Goal: Information Seeking & Learning: Learn about a topic

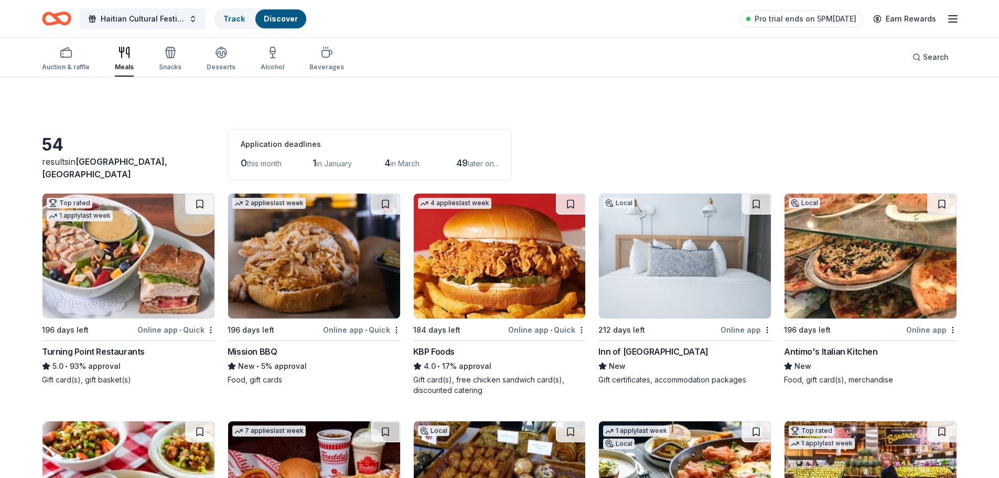
click at [923, 60] on div "Search" at bounding box center [931, 57] width 36 height 13
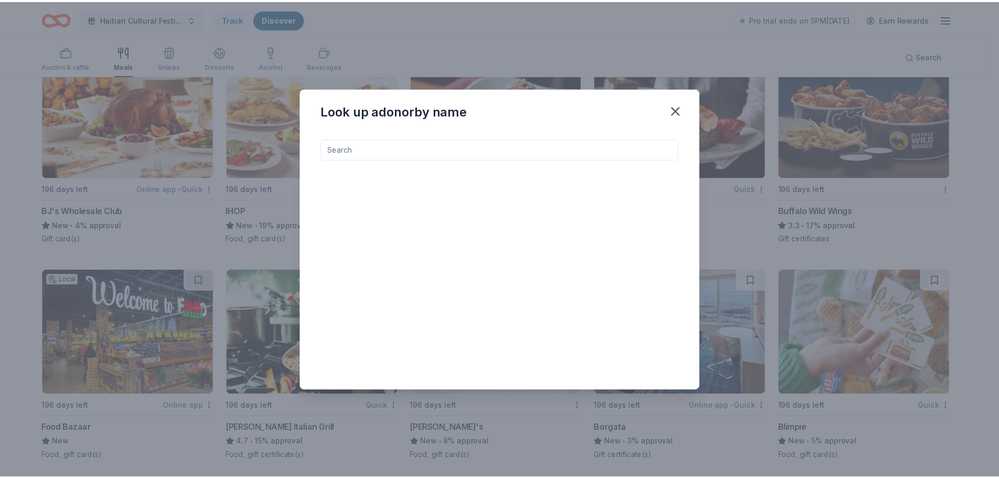
scroll to position [1465, 0]
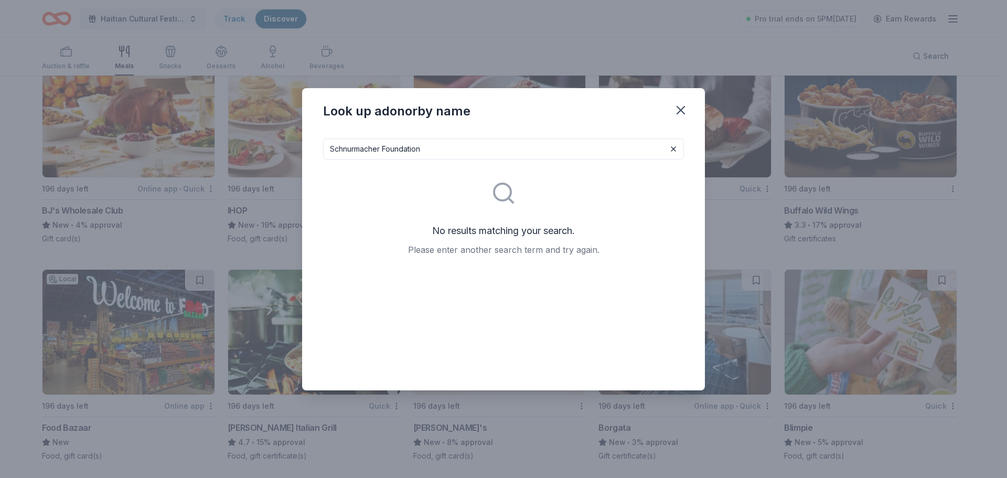
type input "Schnurmacher Foundation"
click at [682, 115] on icon "button" at bounding box center [680, 110] width 15 height 15
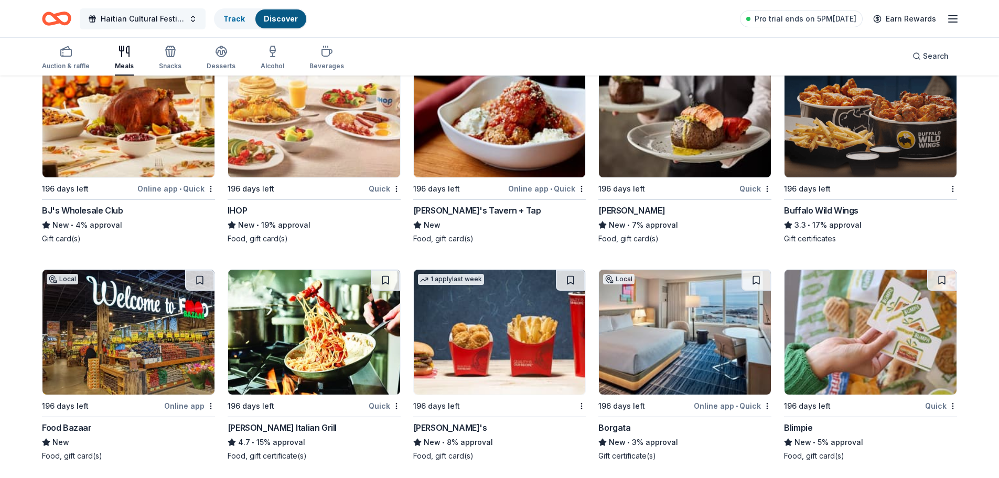
click at [121, 24] on span "Haitian Cultural Festival" at bounding box center [143, 19] width 84 height 13
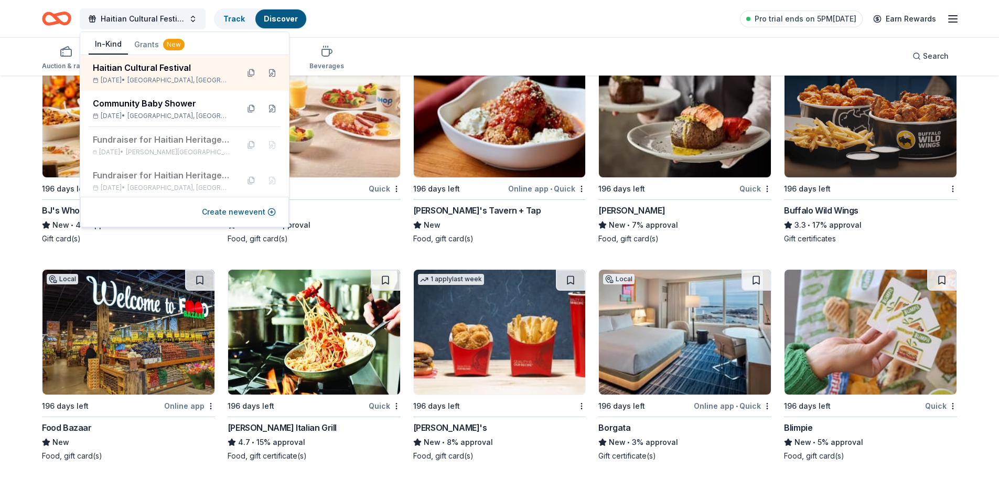
click at [57, 20] on icon "Home" at bounding box center [61, 18] width 16 height 10
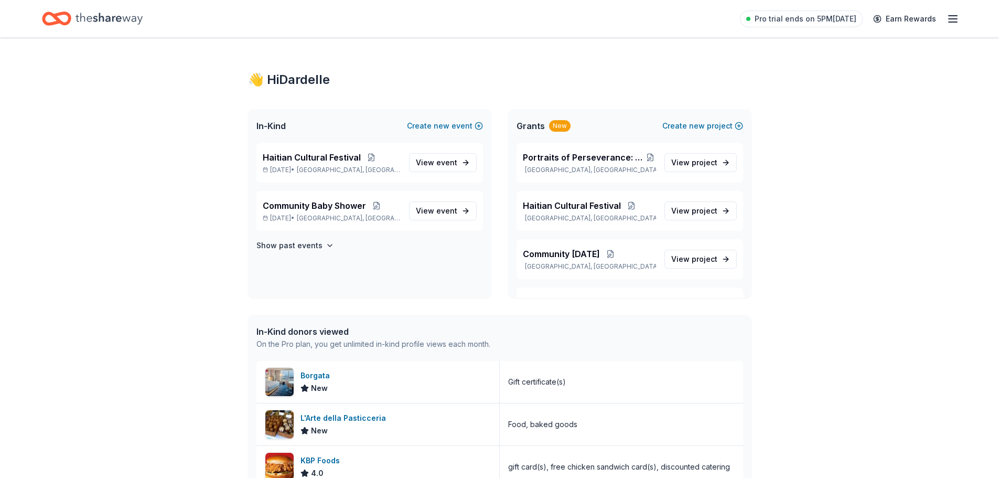
click at [542, 131] on span "Grants" at bounding box center [531, 126] width 28 height 13
click at [580, 165] on div "Portraits of Perseverance: Haitian Lives in New Jersey Trenton, NJ" at bounding box center [589, 162] width 133 height 23
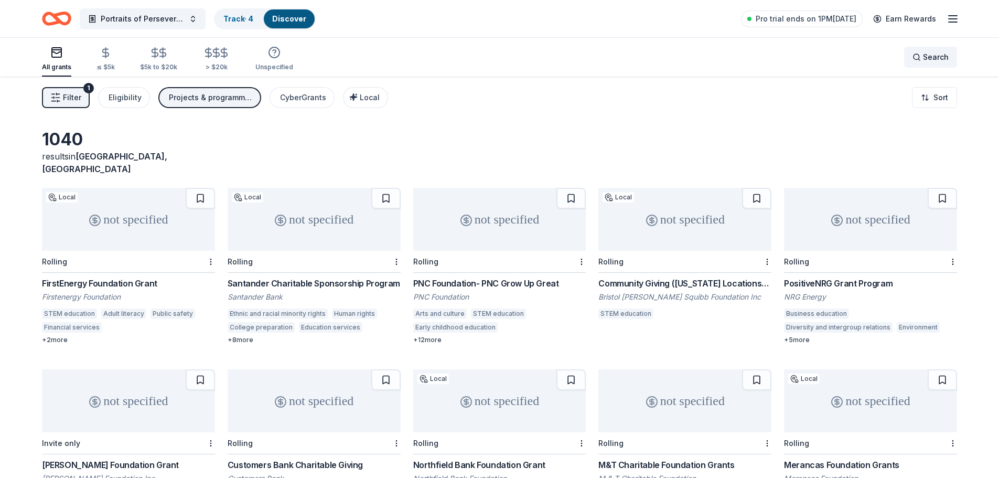
click at [930, 55] on span "Search" at bounding box center [936, 57] width 26 height 13
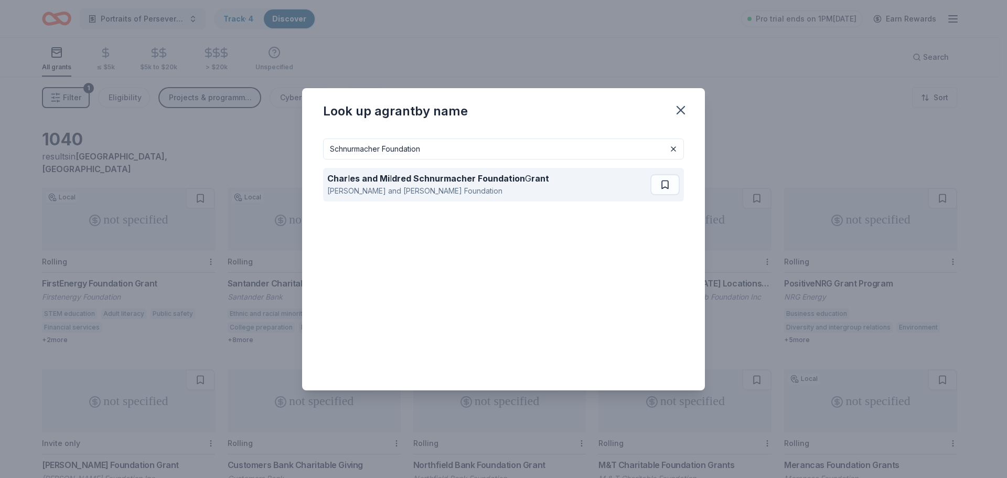
type input "Schnurmacher Foundation"
click at [442, 192] on div "Charles and Mildred Schnurmacher Foundation" at bounding box center [438, 191] width 222 height 13
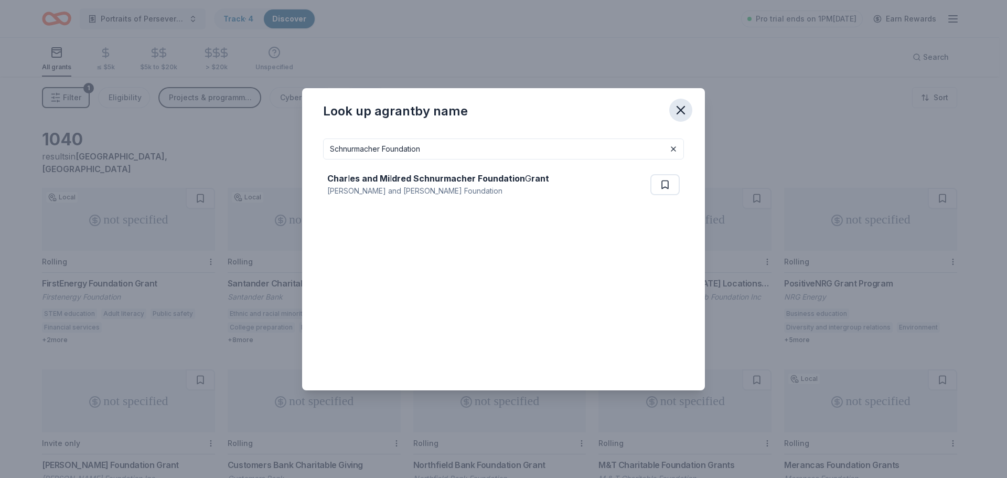
click at [685, 110] on icon "button" at bounding box center [680, 110] width 15 height 15
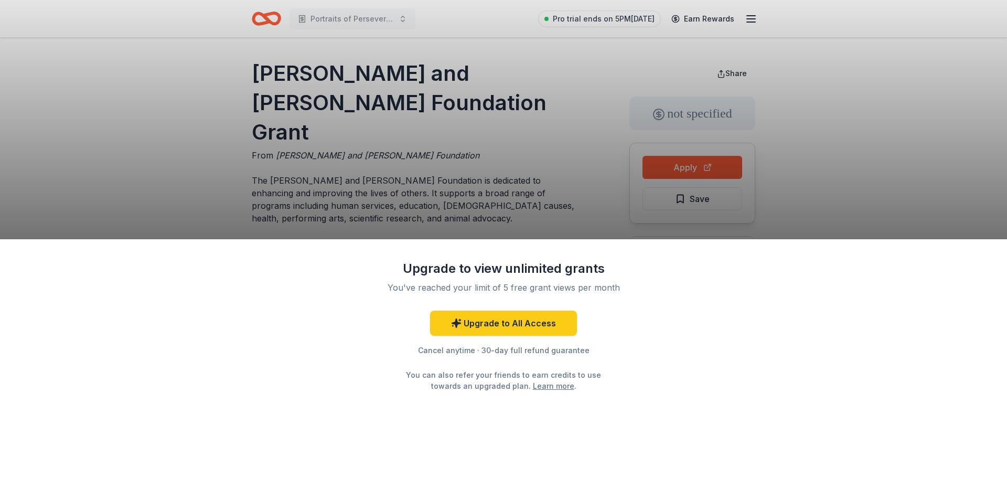
click at [589, 188] on div "Upgrade to view unlimited grants You've reached your limit of 5 free grant view…" at bounding box center [503, 239] width 1007 height 478
click at [504, 328] on link "Upgrade to All Access" at bounding box center [503, 322] width 147 height 25
